Goal: Transaction & Acquisition: Purchase product/service

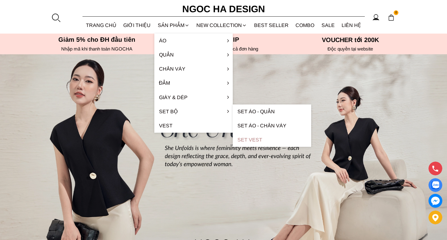
click at [256, 138] on link "Set Vest" at bounding box center [272, 140] width 78 height 14
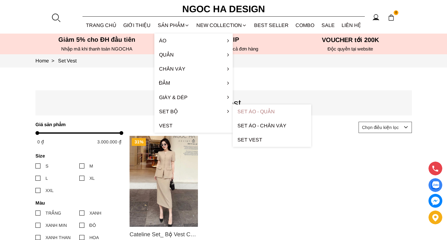
click at [273, 111] on link "Set Áo - Quần" at bounding box center [272, 112] width 78 height 14
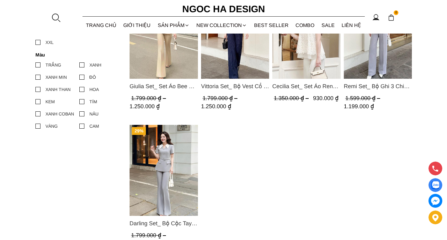
scroll to position [251, 0]
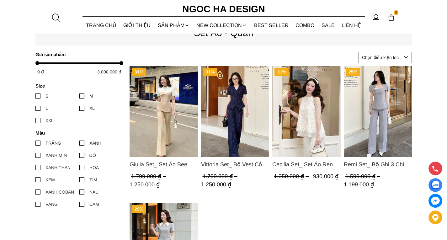
click at [242, 94] on img "Product image - Vittoria Set_ Bộ Vest Cổ V Quần Suông Kẻ Sọc BQ013" at bounding box center [235, 111] width 68 height 91
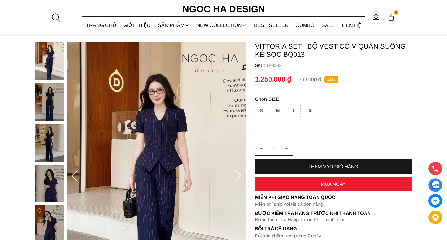
click at [314, 112] on div "XL" at bounding box center [311, 111] width 15 height 12
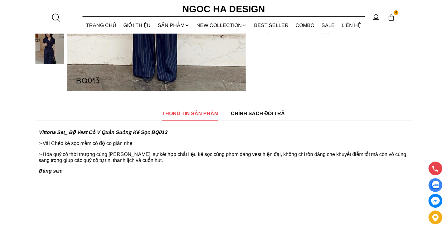
scroll to position [63, 0]
